Goal: Navigation & Orientation: Find specific page/section

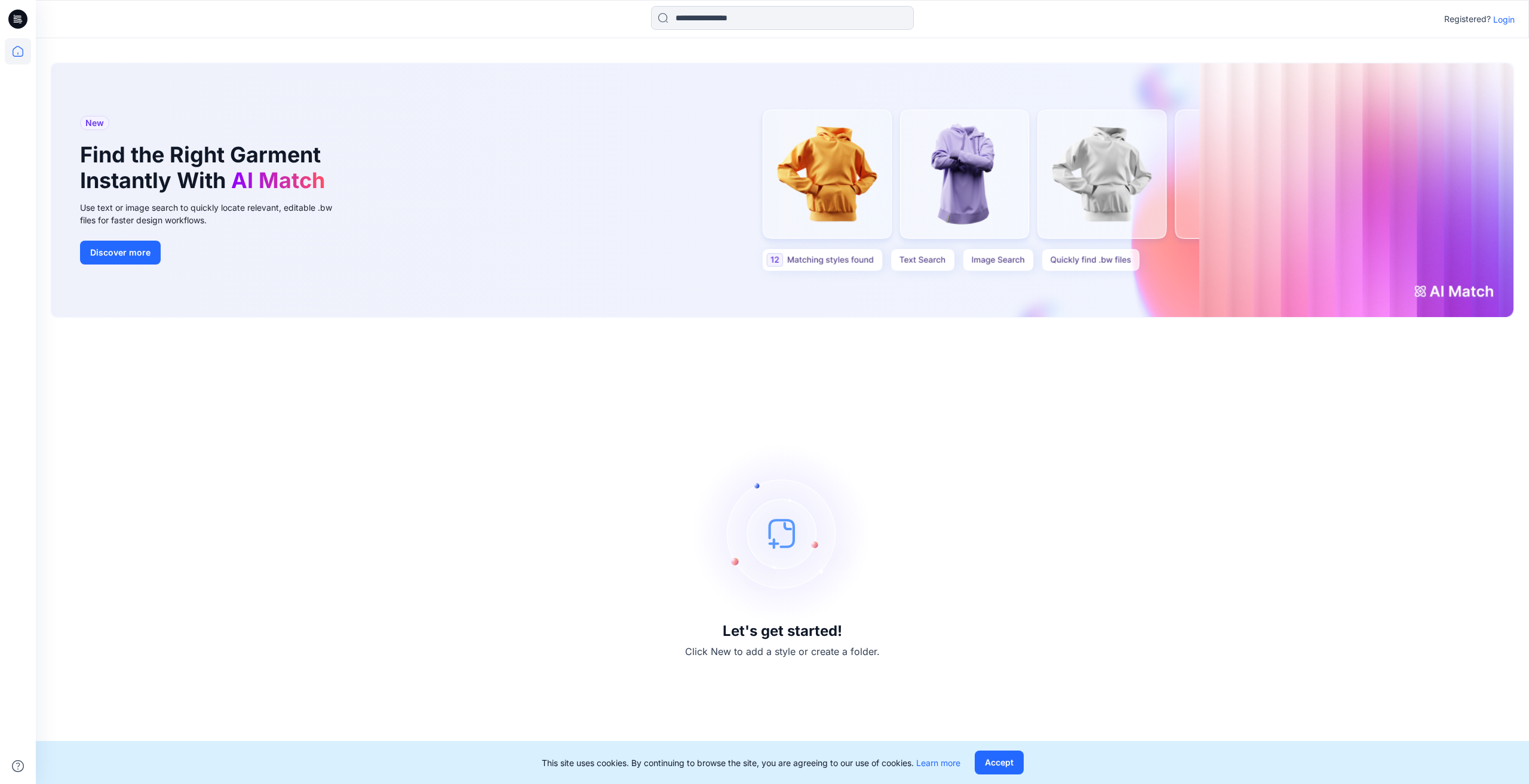
click at [1503, 21] on p "Login" at bounding box center [1504, 19] width 22 height 12
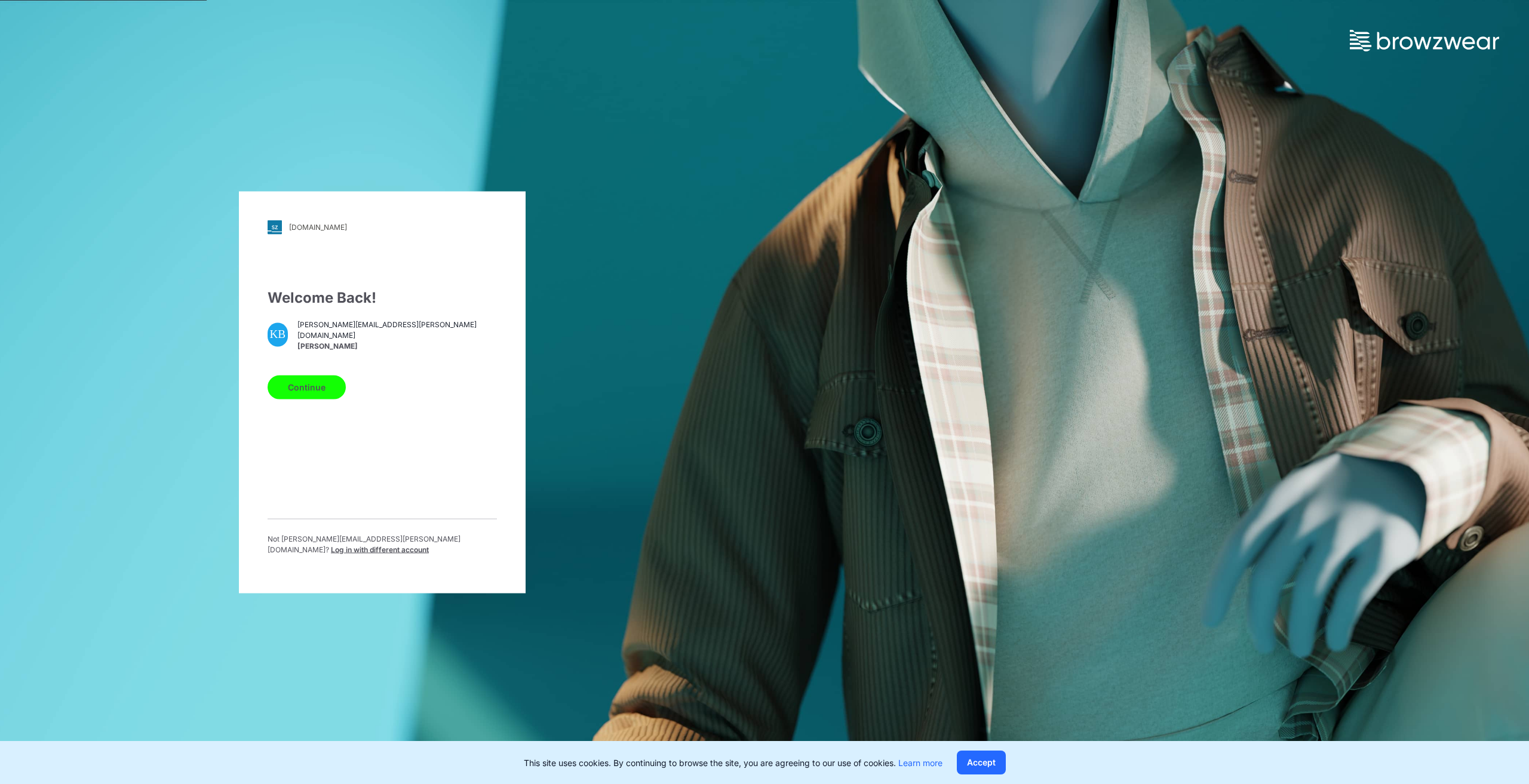
click at [323, 397] on button "Continue" at bounding box center [306, 387] width 78 height 24
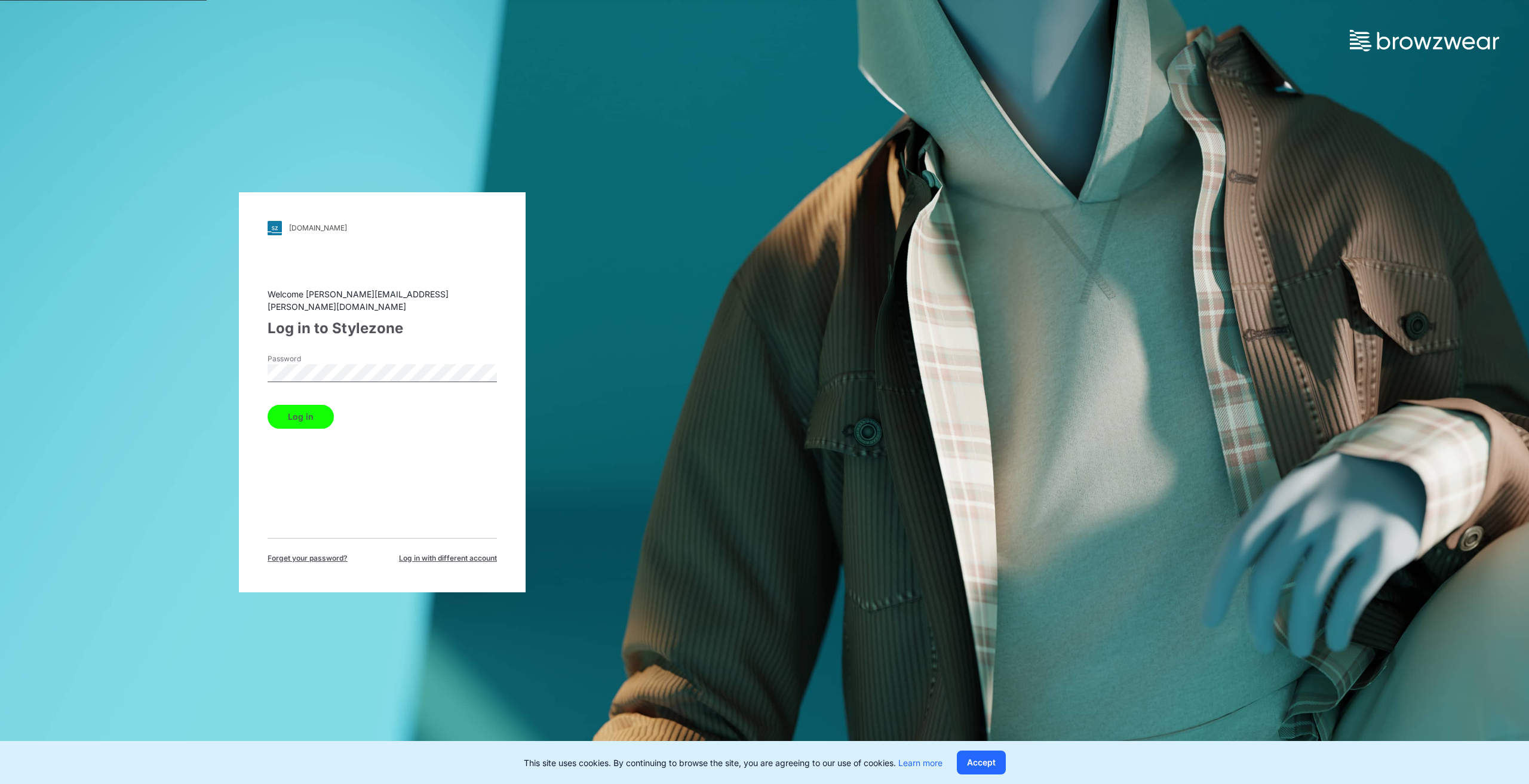
click at [296, 405] on button "Log in" at bounding box center [301, 416] width 67 height 24
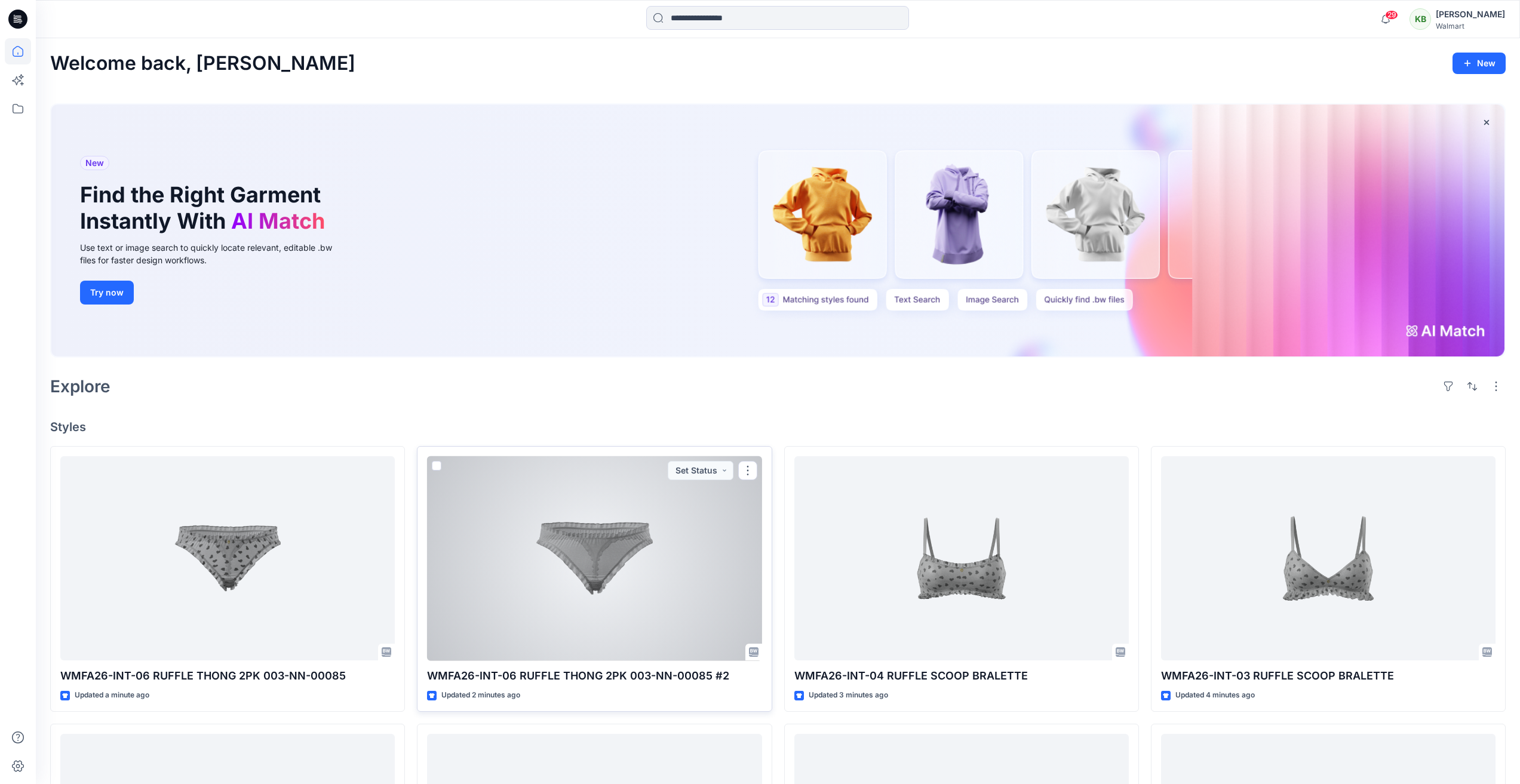
click at [663, 618] on div at bounding box center [594, 559] width 334 height 205
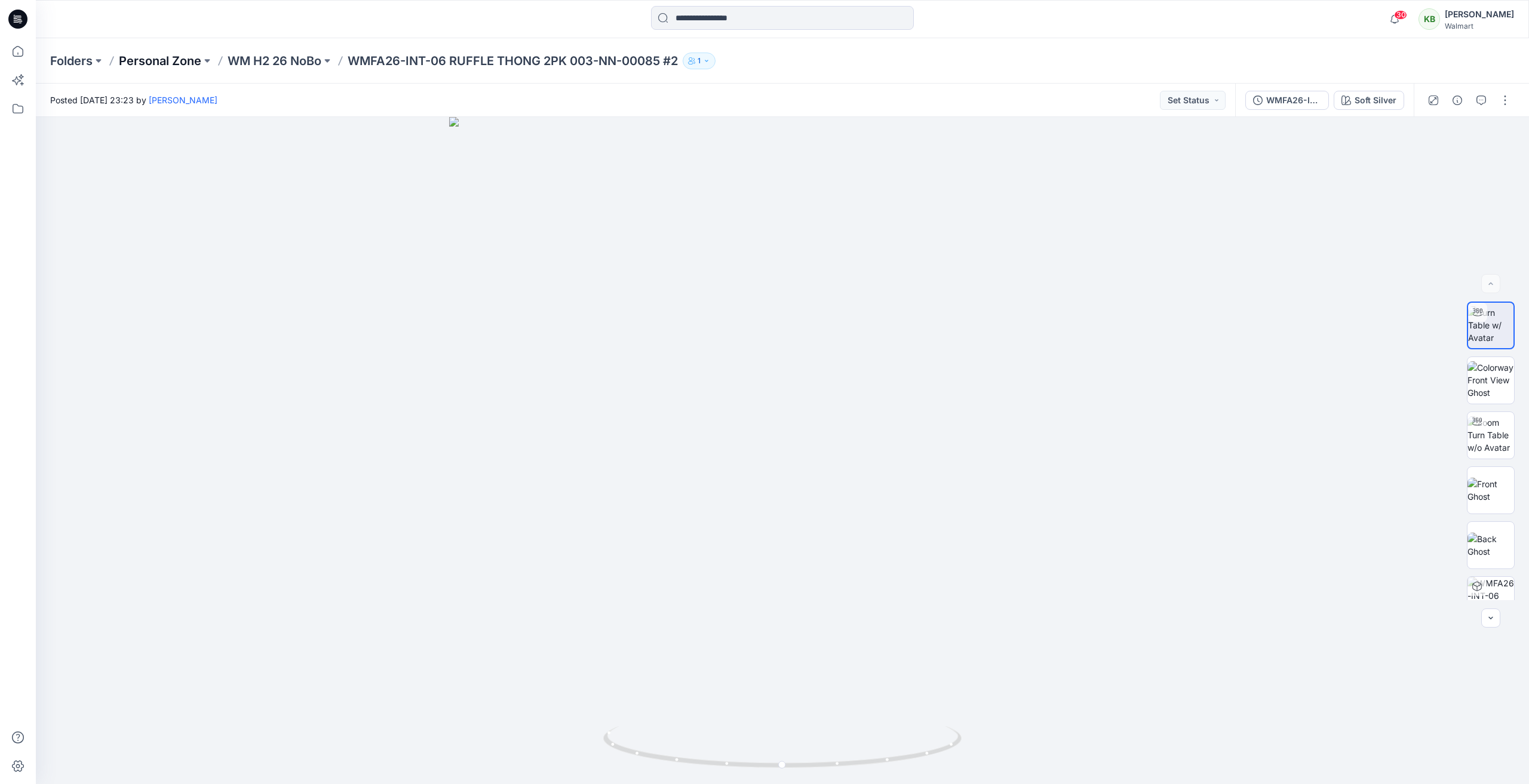
click at [156, 60] on p "Personal Zone" at bounding box center [160, 60] width 83 height 17
